Goal: Task Accomplishment & Management: Use online tool/utility

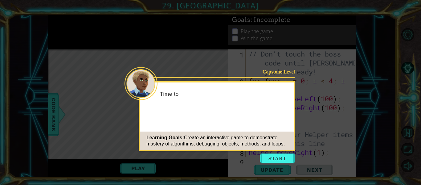
scroll to position [322, 0]
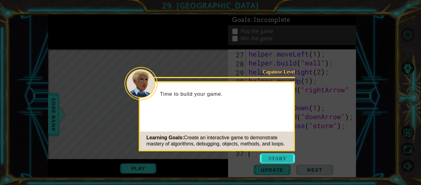
click at [271, 161] on button "Start" at bounding box center [277, 158] width 35 height 10
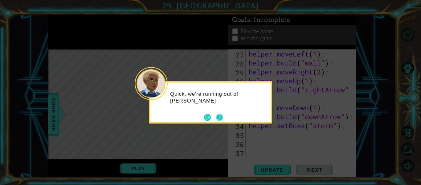
click at [221, 117] on button "Next" at bounding box center [219, 117] width 7 height 7
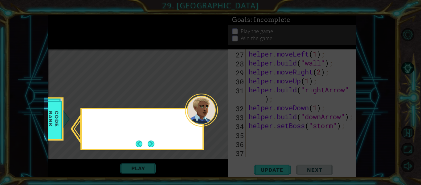
click at [221, 117] on icon at bounding box center [210, 92] width 421 height 185
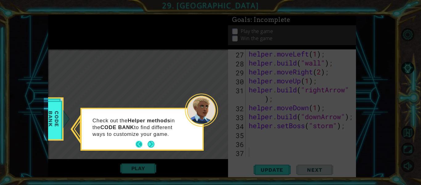
click at [143, 145] on button "Back" at bounding box center [142, 144] width 12 height 7
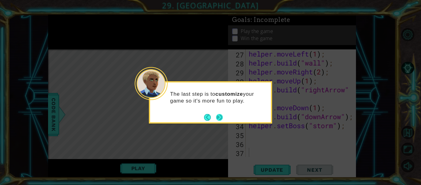
click at [224, 116] on div "The last step is to customize your game so it's more fun to play." at bounding box center [210, 102] width 123 height 42
click at [223, 116] on button "Next" at bounding box center [219, 117] width 7 height 7
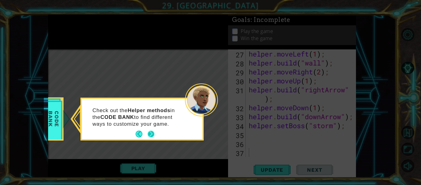
click at [152, 133] on button "Next" at bounding box center [151, 133] width 7 height 7
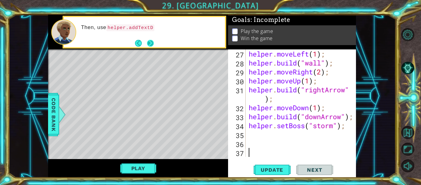
click at [149, 40] on button "Next" at bounding box center [150, 43] width 7 height 7
click at [149, 38] on div "Read" at bounding box center [151, 32] width 148 height 22
click at [149, 40] on button "Next" at bounding box center [150, 43] width 7 height 7
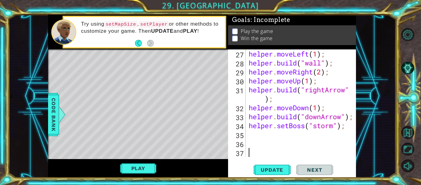
click at [232, 153] on div "37" at bounding box center [237, 153] width 16 height 9
click at [262, 138] on div "helper . moveLeft ( 1 ) ; helper . build ( "wall" ) ; helper . moveRight ( 2 ) …" at bounding box center [303, 111] width 110 height 125
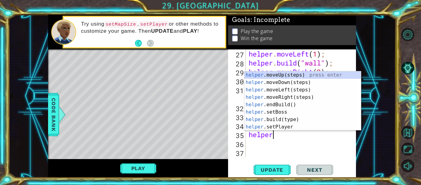
scroll to position [0, 1]
type textarea "helper."
click at [296, 75] on div "helper. moveUp(steps) press enter helper. moveDown(steps) press enter helper. m…" at bounding box center [303, 108] width 117 height 74
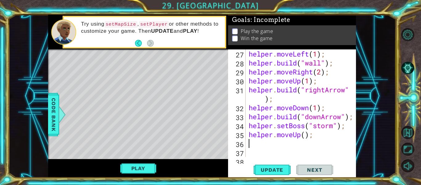
scroll to position [0, 0]
click at [307, 137] on div "helper . moveLeft ( 1 ) ; helper . build ( "wall" ) ; helper . moveRight ( 2 ) …" at bounding box center [303, 111] width 110 height 125
type textarea "helper.moveUp(2);"
click at [258, 170] on span "Update" at bounding box center [272, 170] width 35 height 6
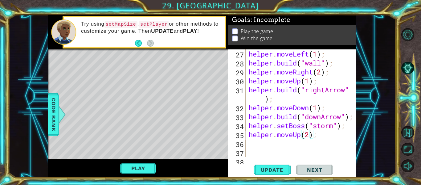
click at [262, 148] on div "helper . moveLeft ( 1 ) ; helper . build ( "wall" ) ; helper . moveRight ( 2 ) …" at bounding box center [303, 111] width 110 height 125
click at [256, 144] on div "helper . moveLeft ( 1 ) ; helper . build ( "wall" ) ; helper . moveRight ( 2 ) …" at bounding box center [303, 111] width 110 height 125
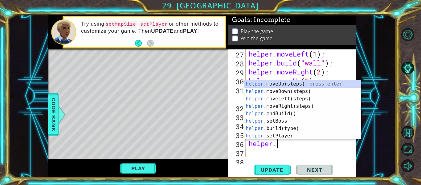
scroll to position [0, 1]
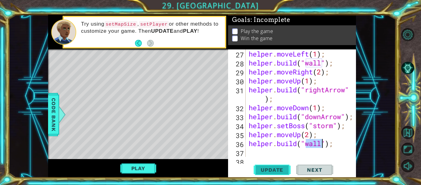
type textarea "[DOMAIN_NAME]("wall");"
click at [268, 166] on button "Update" at bounding box center [272, 169] width 37 height 13
click at [274, 155] on div "helper . moveLeft ( 1 ) ; helper . build ( "wall" ) ; helper . moveRight ( 2 ) …" at bounding box center [303, 111] width 110 height 125
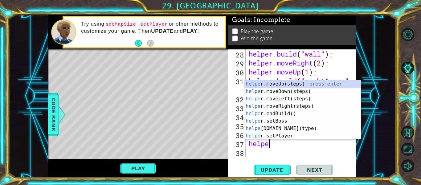
scroll to position [0, 1]
type textarea "helper.m"
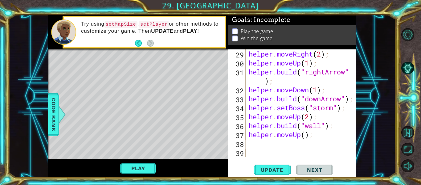
scroll to position [340, 0]
click at [307, 136] on div "helper . moveRight ( 2 ) ; helper . moveUp ( 1 ) ; helper . build ( "rightArrow…" at bounding box center [303, 111] width 110 height 125
type textarea "helper.moveUp(1);"
click at [281, 146] on div "helper . moveRight ( 2 ) ; helper . moveUp ( 1 ) ; helper . build ( "rightArrow…" at bounding box center [303, 111] width 110 height 125
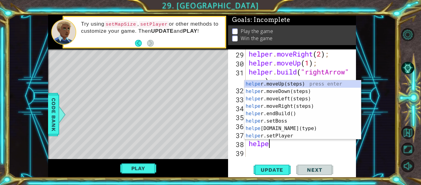
scroll to position [0, 1]
type textarea "helper"
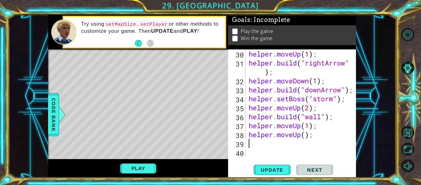
scroll to position [349, 0]
click at [326, 140] on div "helper . moveUp ( 1 ) ; helper . build ( "rightArrow" ) ; helper . moveDown ( 1…" at bounding box center [303, 111] width 110 height 125
click at [323, 136] on div "helper . moveUp ( 1 ) ; helper . build ( "rightArrow" ) ; helper . moveDown ( 1…" at bounding box center [303, 111] width 110 height 125
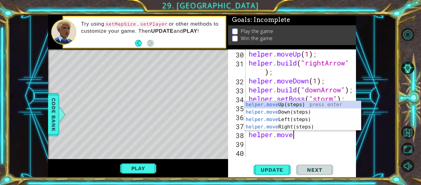
type textarea "helper.moveb"
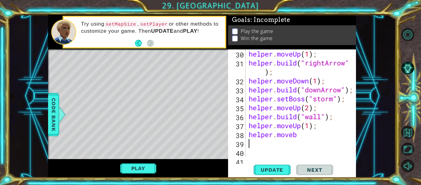
scroll to position [0, 0]
click at [301, 139] on div "helper . moveUp ( 1 ) ; helper . build ( "rightArrow" ) ; helper . moveDown ( 1…" at bounding box center [303, 111] width 110 height 125
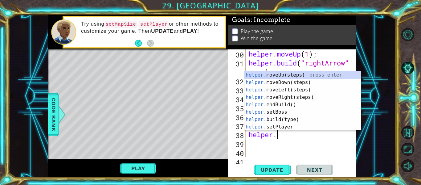
scroll to position [0, 1]
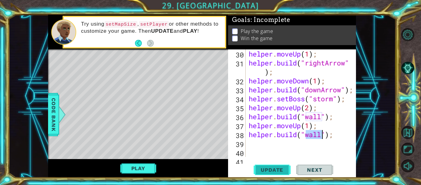
type textarea "[DOMAIN_NAME]("wall");"
click at [275, 169] on span "Update" at bounding box center [272, 170] width 35 height 6
click at [271, 150] on div "helper . moveUp ( 1 ) ; helper . build ( "rightArrow" ) ; helper . moveDown ( 1…" at bounding box center [303, 111] width 110 height 125
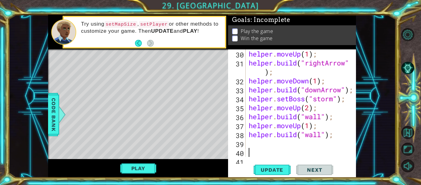
click at [258, 146] on div "helper . moveUp ( 1 ) ; helper . build ( "rightArrow" ) ; helper . moveDown ( 1…" at bounding box center [303, 111] width 110 height 125
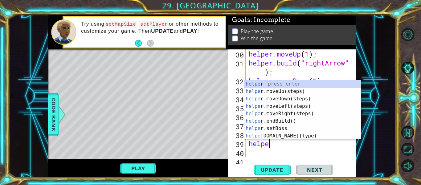
scroll to position [0, 1]
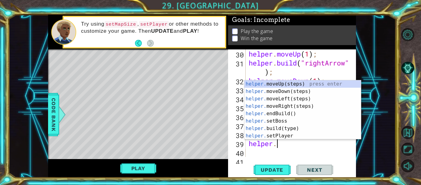
type textarea "helper.m"
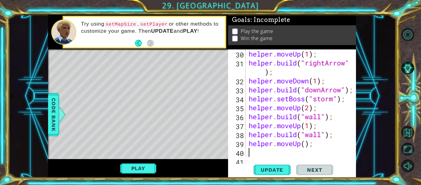
scroll to position [0, 0]
click at [307, 146] on div "helper . moveUp ( 1 ) ; helper . build ( "rightArrow" ) ; helper . moveDown ( 1…" at bounding box center [303, 111] width 110 height 125
type textarea "helper.moveUp(1);"
click at [247, 153] on div "helper.moveUp(1); 30 31 32 33 34 35 36 37 38 39 40 41 helper . moveUp ( 1 ) ; h…" at bounding box center [291, 102] width 127 height 107
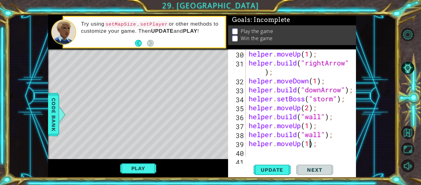
click at [253, 153] on div "helper . moveUp ( 1 ) ; helper . build ( "rightArrow" ) ; helper . moveDown ( 1…" at bounding box center [303, 111] width 110 height 125
type textarea "heelper.m"
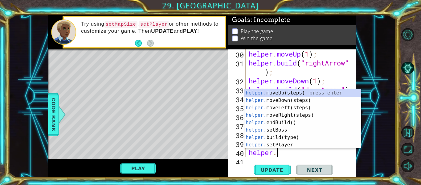
type textarea "helper.m"
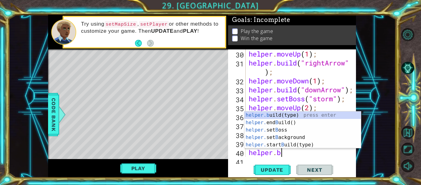
scroll to position [0, 1]
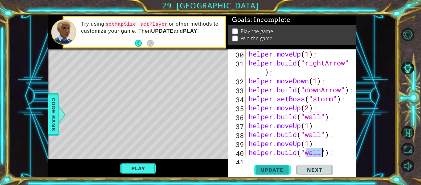
type textarea "[DOMAIN_NAME]("wall");"
click at [260, 170] on span "Update" at bounding box center [272, 170] width 35 height 6
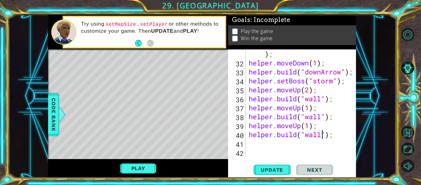
click at [259, 145] on div "helper . build ( "rightArrow" ) ; helper . moveDown ( 1 ) ; helper . build ( "d…" at bounding box center [303, 107] width 110 height 134
click at [271, 167] on span "Update" at bounding box center [272, 170] width 35 height 6
click at [145, 165] on button "Play" at bounding box center [138, 168] width 36 height 12
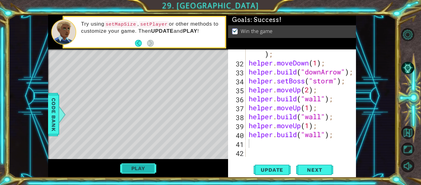
click at [126, 167] on button "Play" at bounding box center [138, 168] width 36 height 12
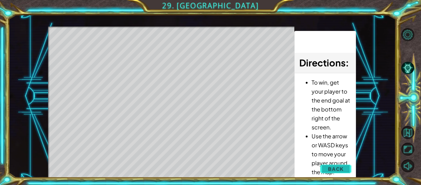
click at [351, 166] on button "Back" at bounding box center [335, 169] width 31 height 12
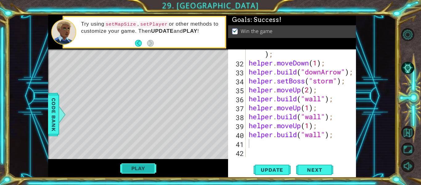
click at [143, 166] on button "Play" at bounding box center [138, 168] width 36 height 12
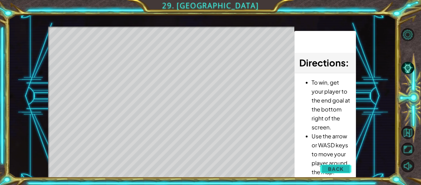
click at [347, 171] on button "Back" at bounding box center [335, 169] width 31 height 12
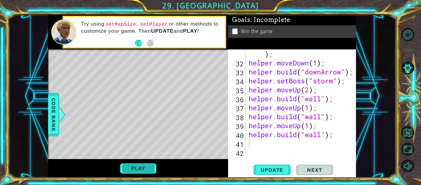
click at [143, 167] on button "Play" at bounding box center [138, 168] width 36 height 12
click at [147, 166] on button "Play" at bounding box center [138, 168] width 36 height 12
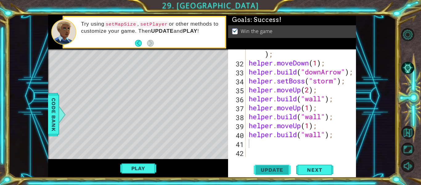
click at [275, 167] on span "Update" at bounding box center [272, 170] width 35 height 6
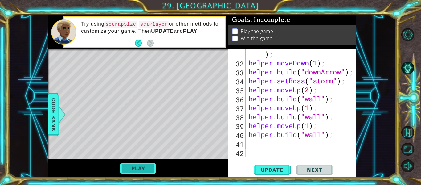
click at [126, 164] on button "Play" at bounding box center [138, 168] width 36 height 12
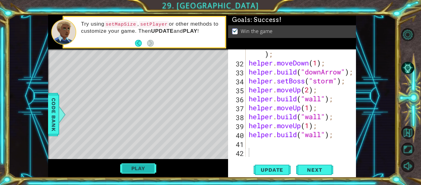
click at [141, 165] on button "Play" at bounding box center [138, 168] width 36 height 12
click at [145, 165] on button "Play" at bounding box center [138, 168] width 36 height 12
click at [138, 170] on button "Play" at bounding box center [138, 168] width 36 height 12
click at [149, 171] on button "Play" at bounding box center [138, 168] width 36 height 12
click at [138, 167] on button "Play" at bounding box center [138, 168] width 36 height 12
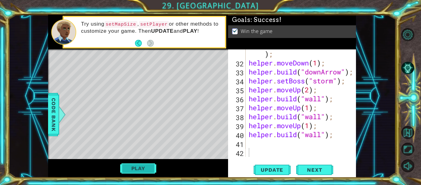
click at [143, 165] on button "Play" at bounding box center [138, 168] width 36 height 12
click at [130, 168] on button "Play" at bounding box center [138, 168] width 36 height 12
click at [139, 168] on button "Play" at bounding box center [138, 168] width 36 height 12
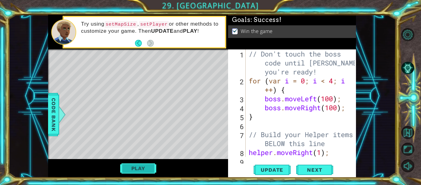
click at [147, 167] on button "Play" at bounding box center [138, 168] width 36 height 12
click at [149, 164] on button "Play" at bounding box center [138, 168] width 36 height 12
click at [122, 167] on button "Play" at bounding box center [138, 168] width 36 height 12
click at [269, 166] on button "Update" at bounding box center [272, 169] width 37 height 13
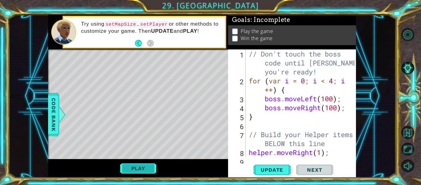
click at [149, 169] on button "Play" at bounding box center [138, 168] width 36 height 12
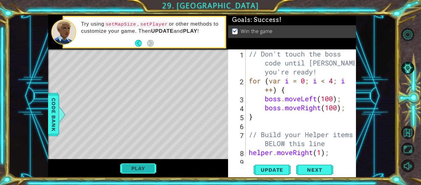
click at [151, 170] on button "Play" at bounding box center [138, 168] width 36 height 12
click at [142, 172] on button "Play" at bounding box center [138, 168] width 36 height 12
click at [150, 170] on button "Play" at bounding box center [138, 168] width 36 height 12
click at [138, 168] on button "Play" at bounding box center [138, 168] width 36 height 12
click at [144, 164] on button "Play" at bounding box center [138, 168] width 36 height 12
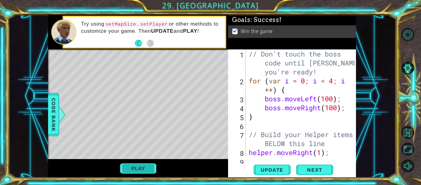
click at [142, 169] on button "Play" at bounding box center [138, 168] width 36 height 12
click at [140, 92] on div "Level Map" at bounding box center [190, 140] width 285 height 182
